Goal: Browse casually: Explore the website without a specific task or goal

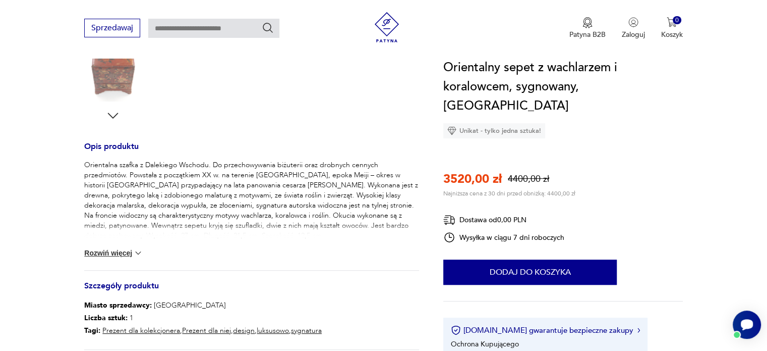
scroll to position [353, 0]
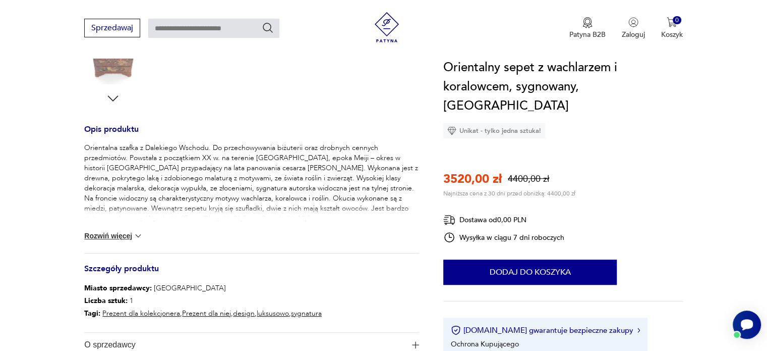
click at [100, 234] on button "Rozwiń więcej" at bounding box center [113, 235] width 59 height 10
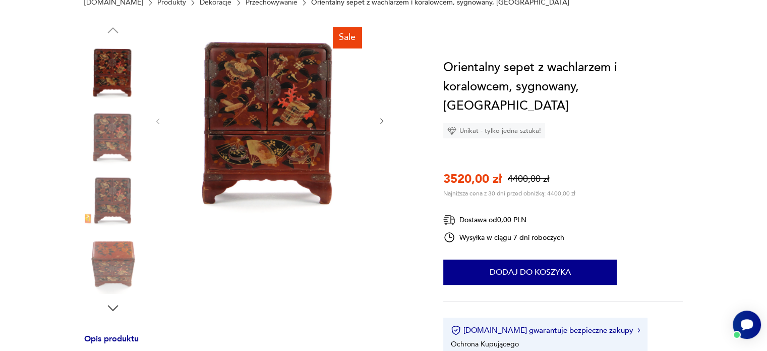
scroll to position [50, 0]
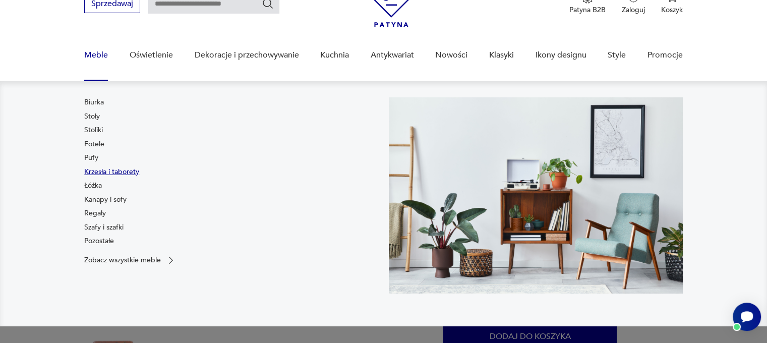
click at [108, 172] on link "Krzesła i taborety" at bounding box center [111, 172] width 55 height 10
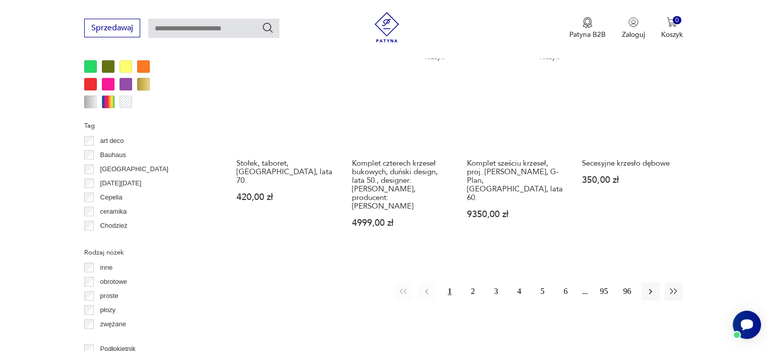
scroll to position [1074, 0]
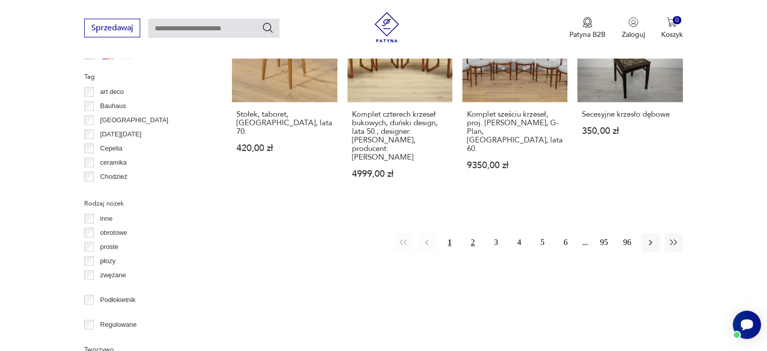
click at [473, 233] on button "2" at bounding box center [473, 242] width 18 height 18
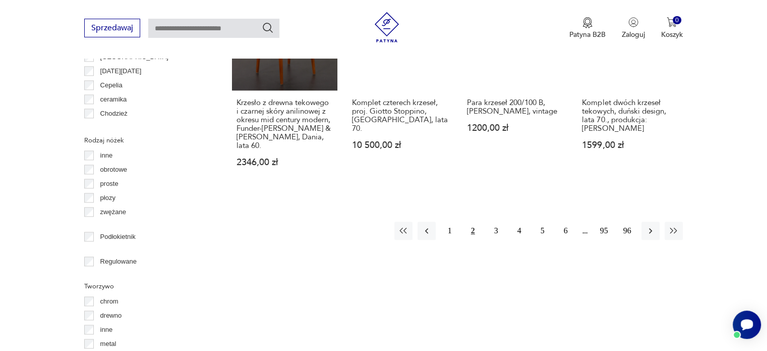
scroll to position [1175, 0]
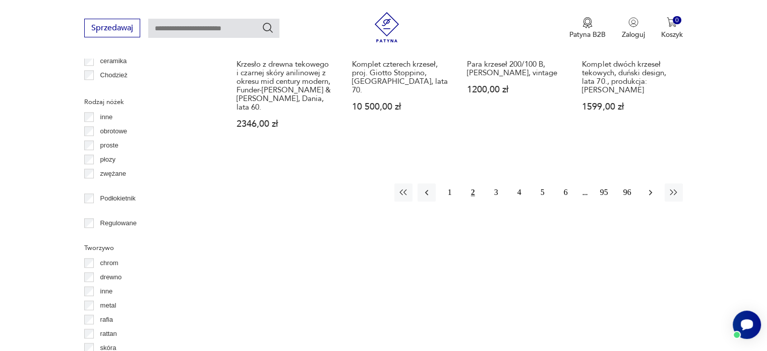
click at [651, 187] on icon "button" at bounding box center [651, 192] width 10 height 10
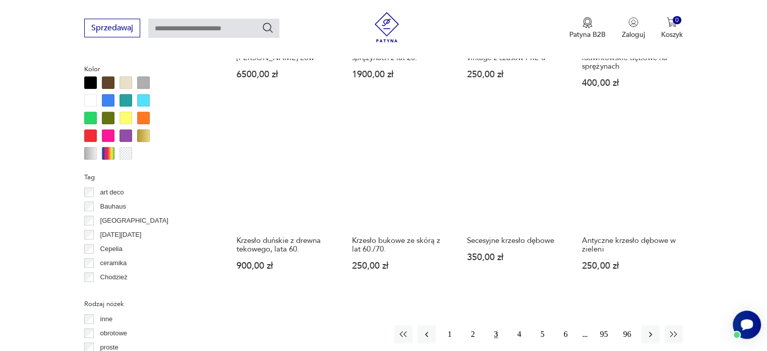
scroll to position [1024, 0]
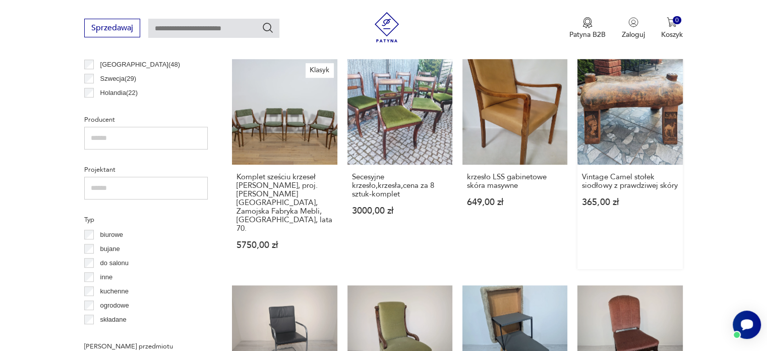
click at [654, 122] on link "Vintage Camel stołek siodłowy z prawdziwej skóry 365,00 zł" at bounding box center [630, 163] width 105 height 209
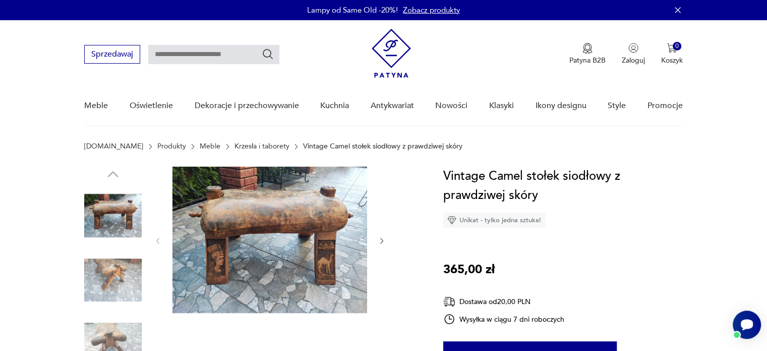
click at [99, 271] on img at bounding box center [112, 279] width 57 height 57
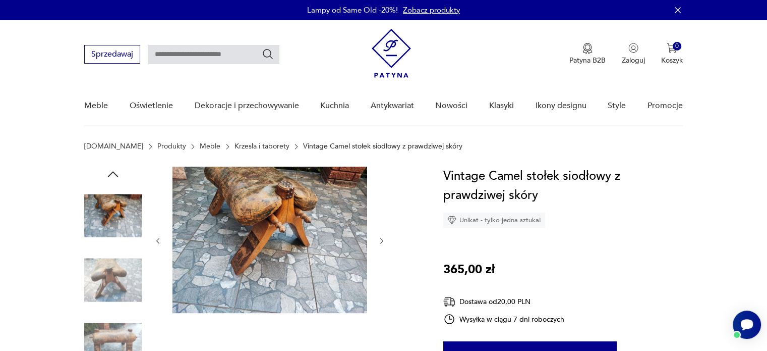
click at [104, 338] on img at bounding box center [112, 343] width 57 height 57
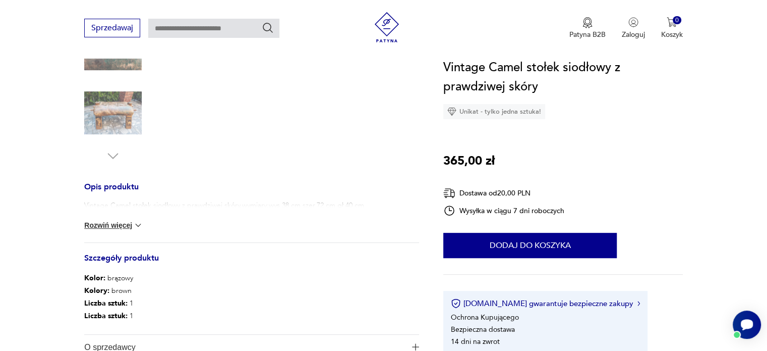
scroll to position [252, 0]
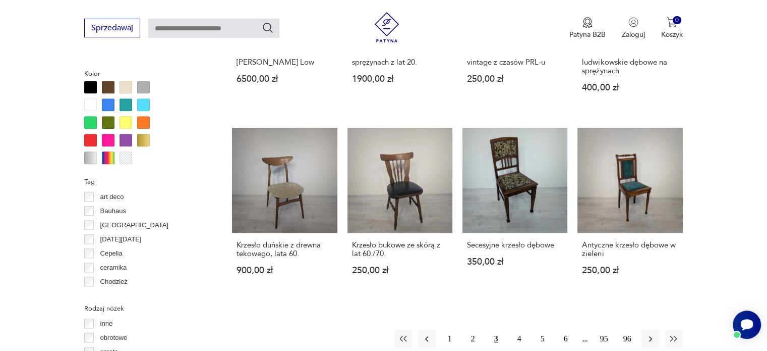
scroll to position [1024, 0]
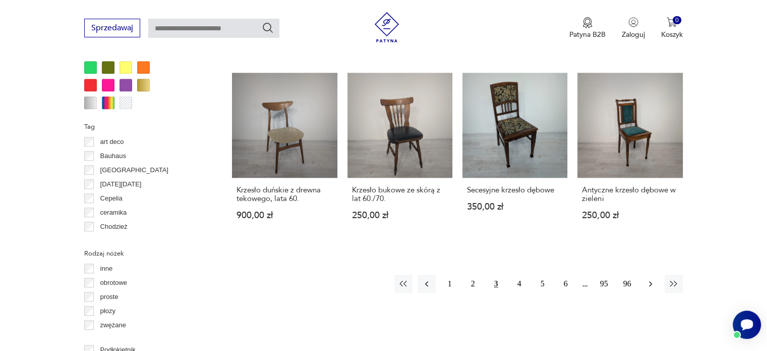
click at [648, 278] on icon "button" at bounding box center [651, 283] width 10 height 10
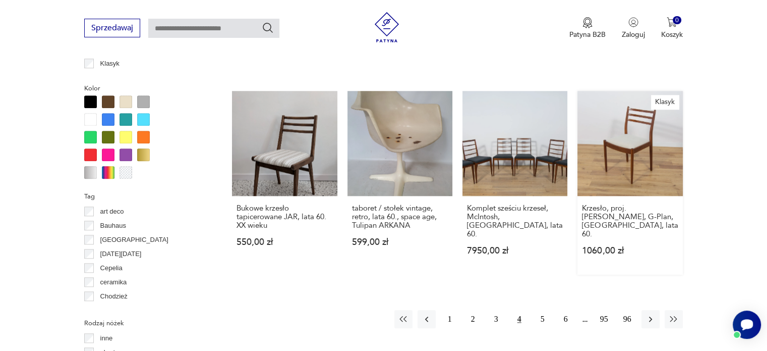
scroll to position [973, 0]
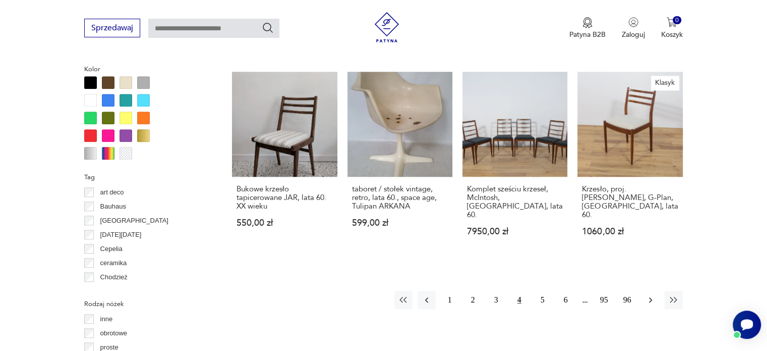
click at [648, 295] on icon "button" at bounding box center [651, 300] width 10 height 10
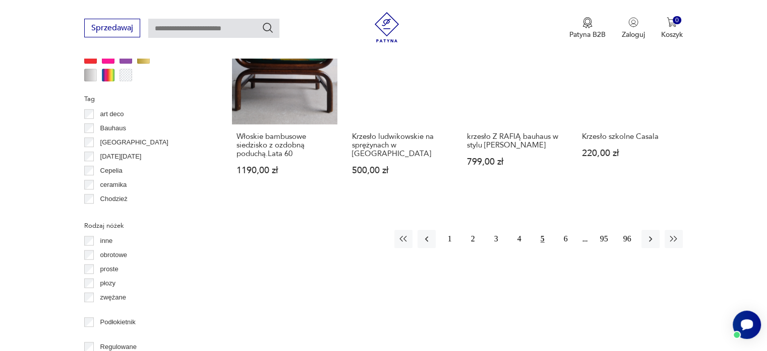
scroll to position [1074, 0]
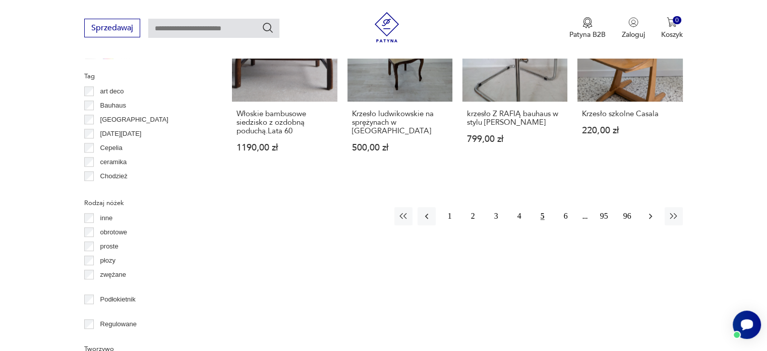
click at [647, 211] on icon "button" at bounding box center [651, 216] width 10 height 10
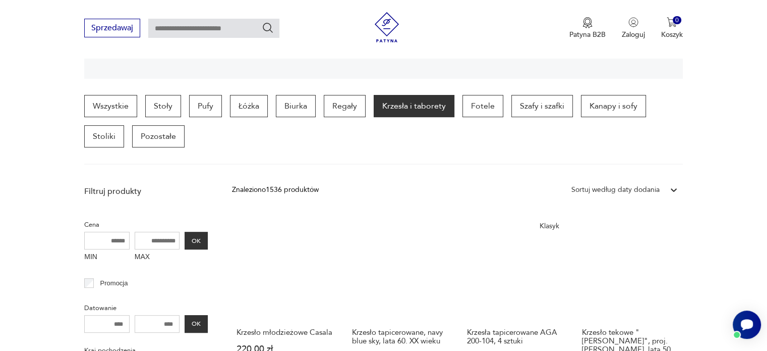
scroll to position [217, 0]
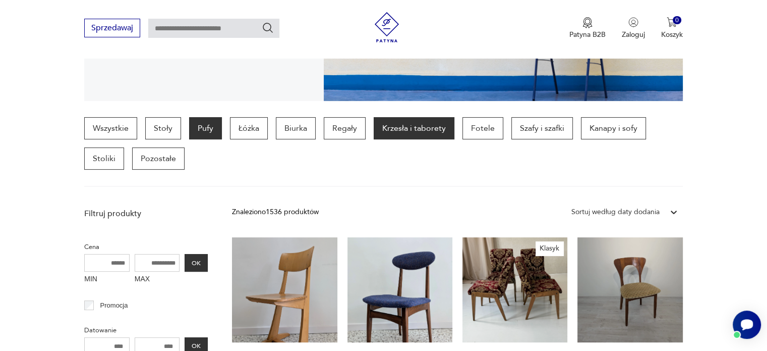
click at [202, 129] on p "Pufy" at bounding box center [205, 128] width 33 height 22
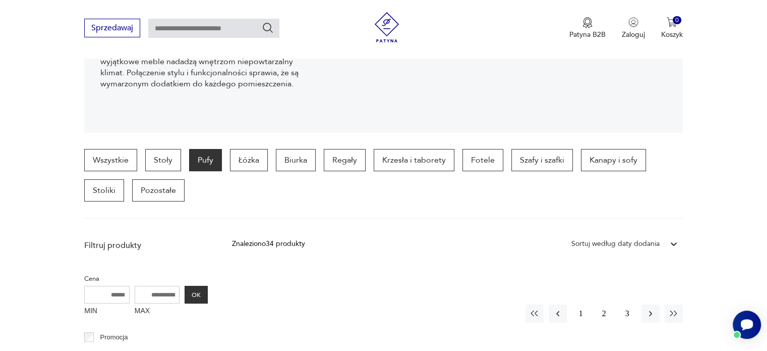
scroll to position [217, 0]
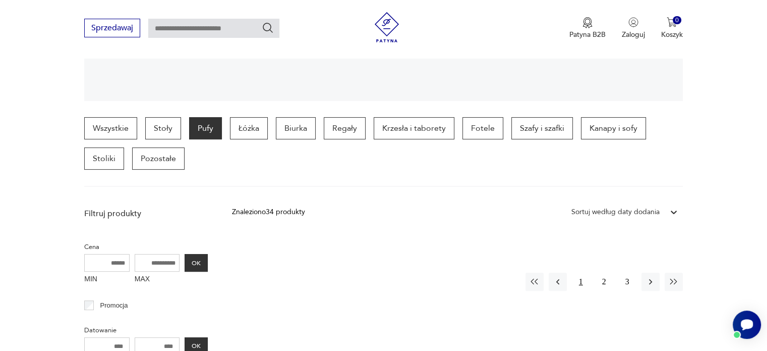
click at [583, 282] on button "1" at bounding box center [581, 281] width 18 height 18
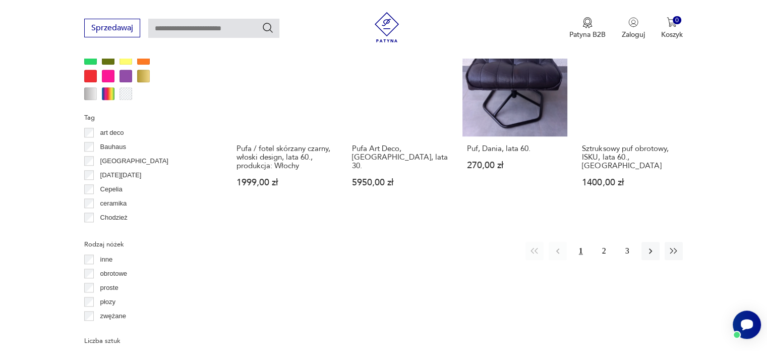
scroll to position [1074, 0]
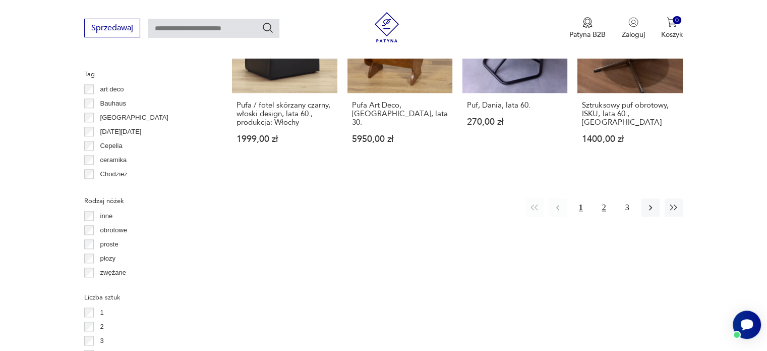
click at [603, 198] on button "2" at bounding box center [604, 207] width 18 height 18
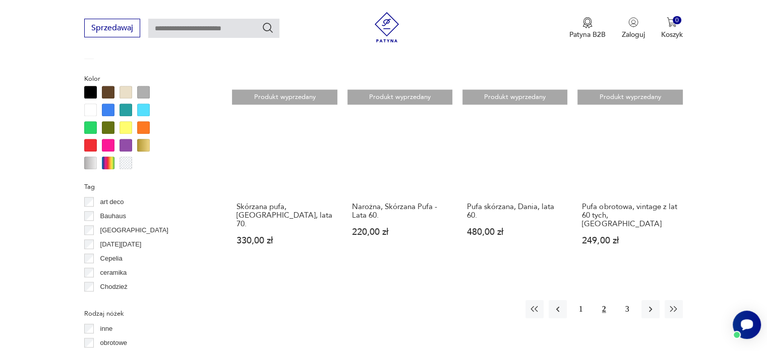
scroll to position [1024, 0]
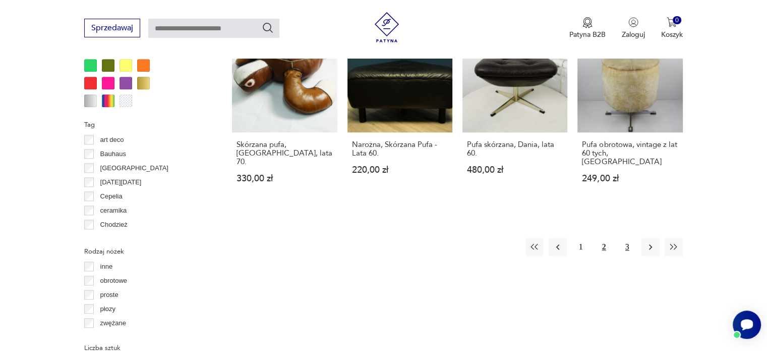
click at [628, 238] on button "3" at bounding box center [627, 247] width 18 height 18
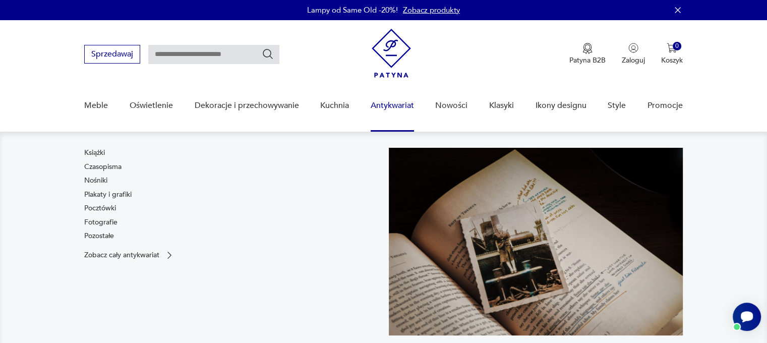
click at [390, 104] on link "Antykwariat" at bounding box center [392, 105] width 43 height 39
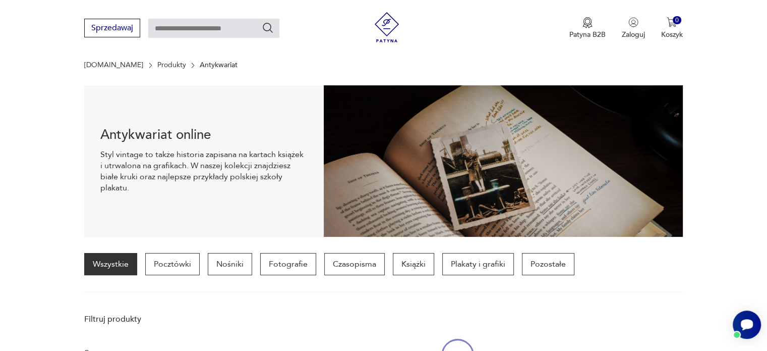
scroll to position [100, 0]
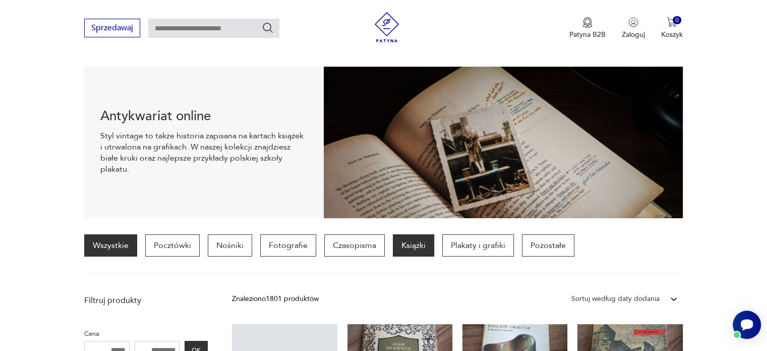
click at [406, 243] on p "Książki" at bounding box center [413, 245] width 41 height 22
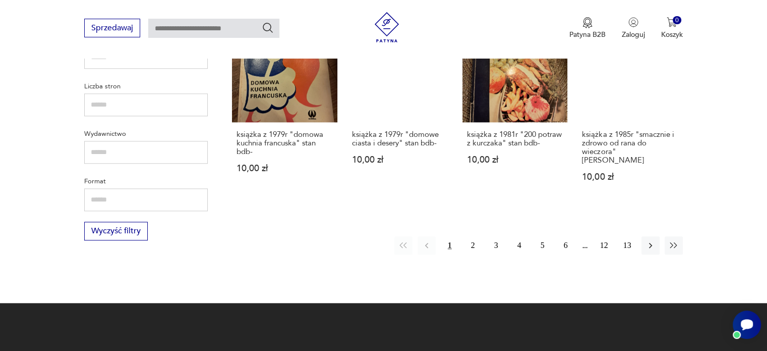
scroll to position [994, 0]
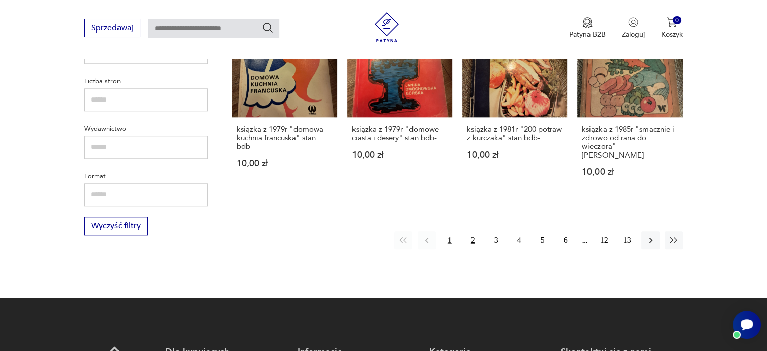
click at [470, 231] on button "2" at bounding box center [473, 240] width 18 height 18
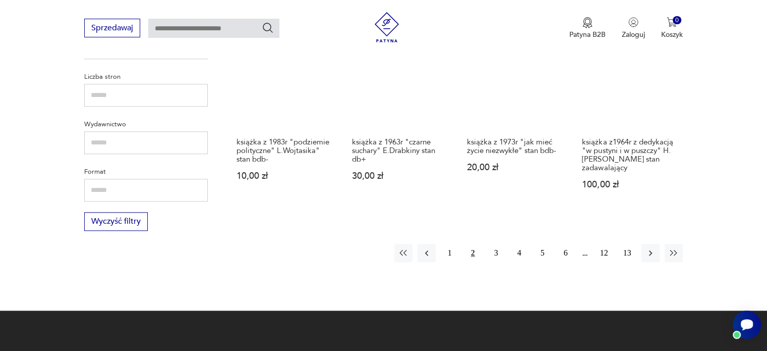
scroll to position [1044, 0]
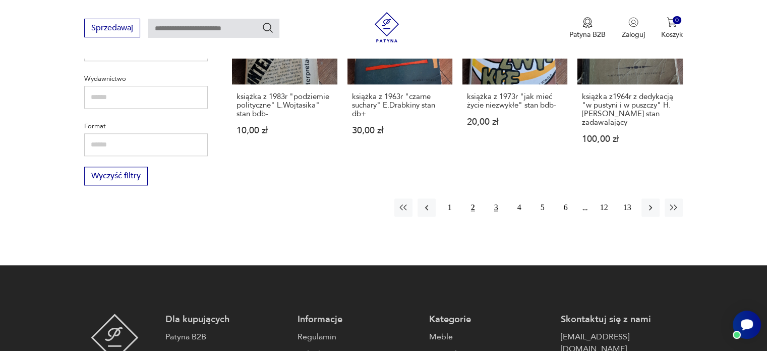
click at [494, 205] on button "3" at bounding box center [496, 207] width 18 height 18
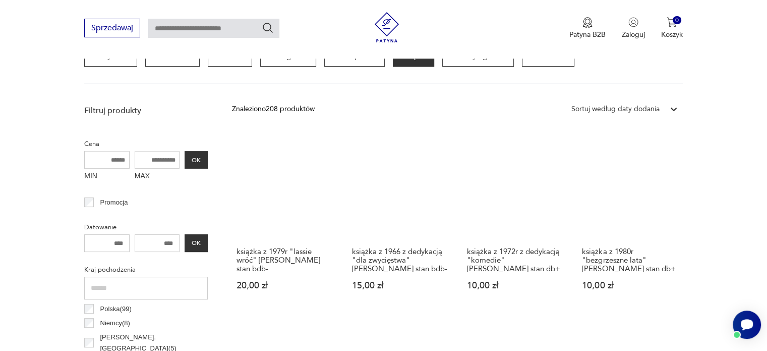
scroll to position [287, 0]
